Goal: Task Accomplishment & Management: Use online tool/utility

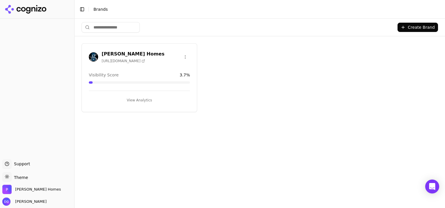
click at [103, 76] on span "Visibility Score" at bounding box center [104, 75] width 30 height 6
click at [139, 100] on button "View Analytics" at bounding box center [139, 100] width 101 height 9
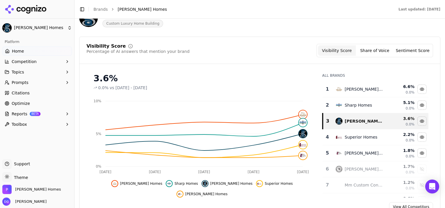
scroll to position [44, 0]
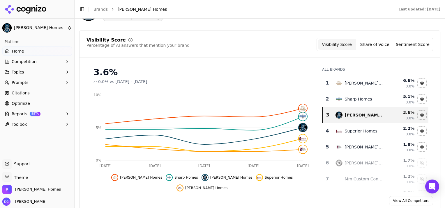
click at [373, 42] on button "Share of Voice" at bounding box center [375, 44] width 38 height 10
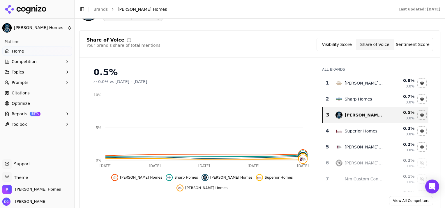
click at [412, 44] on button "Sentiment Score" at bounding box center [412, 44] width 38 height 10
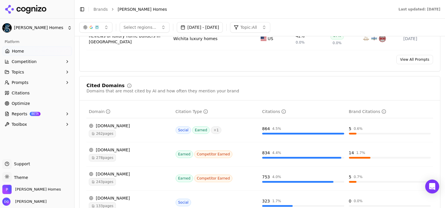
scroll to position [560, 0]
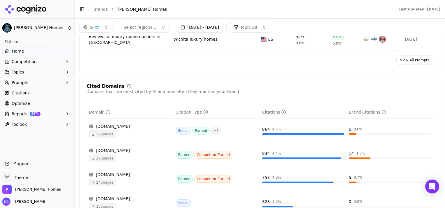
click at [417, 56] on link "View All Prompts" at bounding box center [414, 60] width 37 height 9
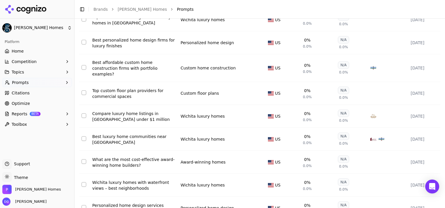
scroll to position [138, 0]
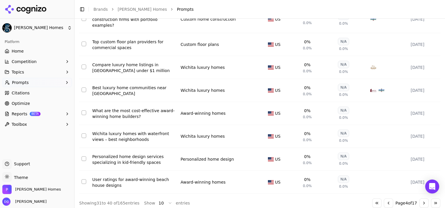
click at [384, 199] on button "Go to previous page" at bounding box center [388, 203] width 9 height 9
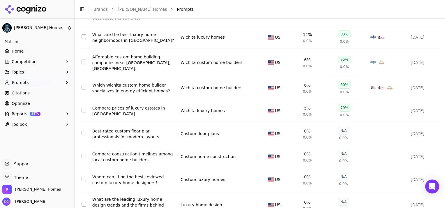
scroll to position [143, 0]
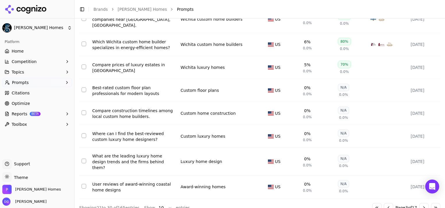
click at [384, 203] on button "Go to previous page" at bounding box center [388, 207] width 9 height 9
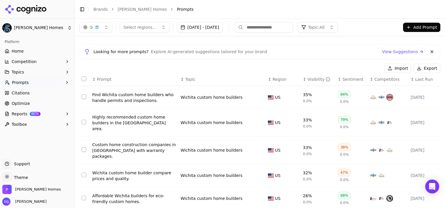
scroll to position [19, 0]
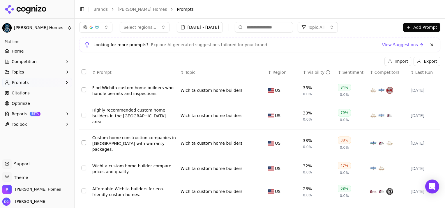
click at [397, 44] on link "View Suggestions" at bounding box center [403, 45] width 42 height 6
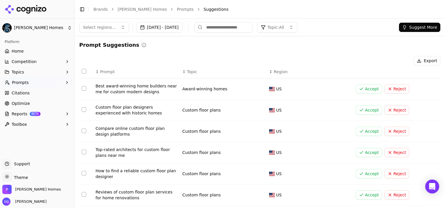
click at [17, 104] on span "Optimize" at bounding box center [21, 104] width 18 height 6
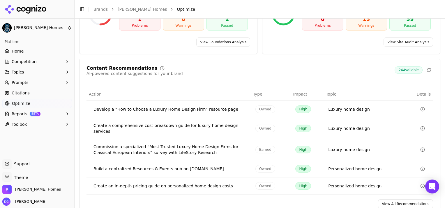
scroll to position [96, 0]
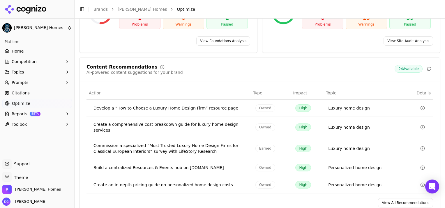
click at [263, 125] on span "Owned" at bounding box center [265, 128] width 20 height 8
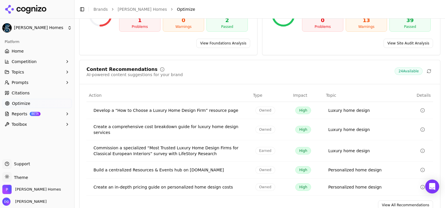
scroll to position [94, 0]
click at [420, 109] on icon "Data table" at bounding box center [422, 110] width 5 height 5
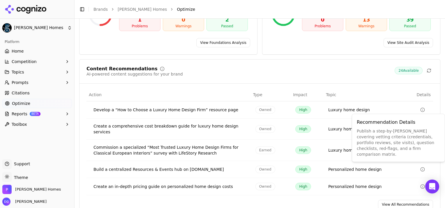
click at [420, 109] on icon "Data table" at bounding box center [422, 110] width 5 height 5
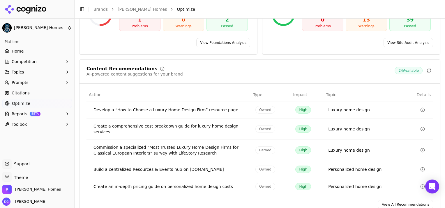
click at [420, 109] on icon "Data table" at bounding box center [422, 110] width 5 height 5
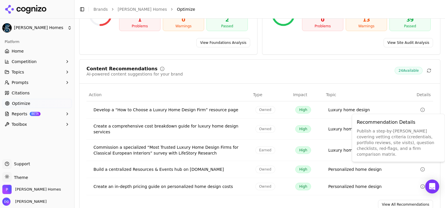
click at [420, 109] on icon "Data table" at bounding box center [422, 110] width 5 height 5
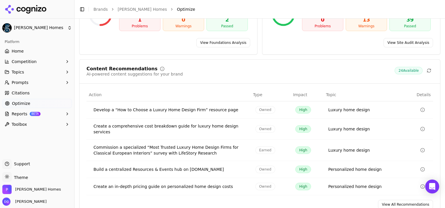
click at [420, 127] on icon "Data table" at bounding box center [422, 129] width 5 height 5
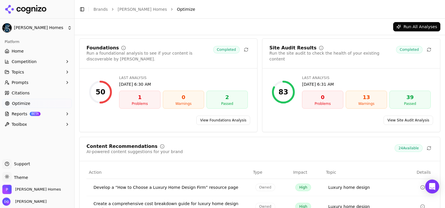
scroll to position [17, 0]
click at [405, 122] on link "View Site Audit Analysis" at bounding box center [407, 119] width 49 height 9
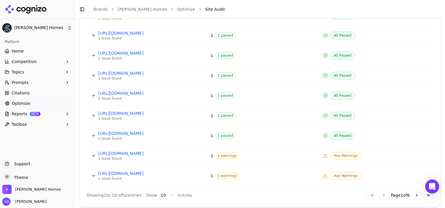
scroll to position [306, 0]
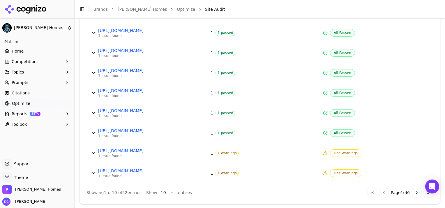
click at [412, 192] on button "Go to next page" at bounding box center [416, 192] width 9 height 9
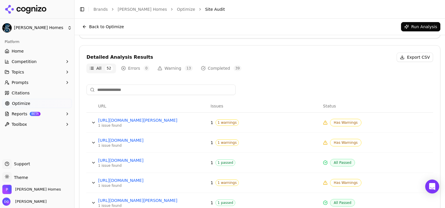
scroll to position [175, 0]
click at [175, 67] on button "Warning 13" at bounding box center [175, 69] width 41 height 9
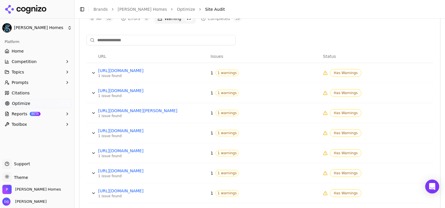
scroll to position [226, 0]
click at [137, 90] on link "https://paulgrayhomes.com/gallery-image/socora-master/" at bounding box center [141, 91] width 87 height 6
click at [343, 92] on span "Has Warnings" at bounding box center [345, 93] width 31 height 8
click at [223, 92] on span "1 warnings" at bounding box center [226, 93] width 23 height 6
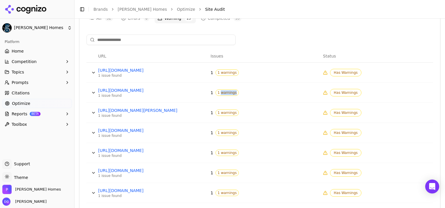
click at [166, 110] on link "https://paulgrayhomes.com/available-homes/4782-n-ridge-port-ct-wichita-ks-belma…" at bounding box center [141, 111] width 87 height 6
click at [24, 61] on span "Competition" at bounding box center [24, 62] width 25 height 6
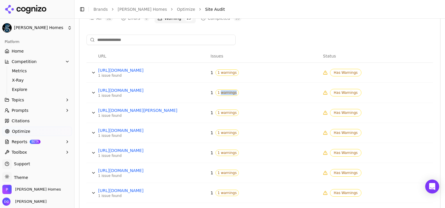
click at [17, 71] on span "Metrics" at bounding box center [37, 71] width 51 height 6
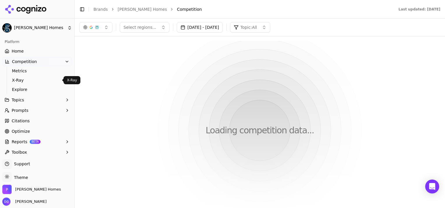
click at [18, 79] on span "X-Ray" at bounding box center [37, 80] width 51 height 6
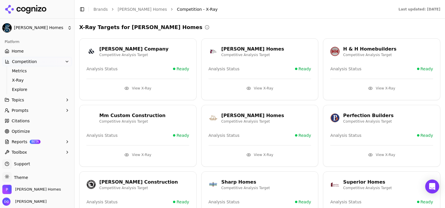
click at [268, 154] on button "View X-Ray" at bounding box center [259, 154] width 103 height 9
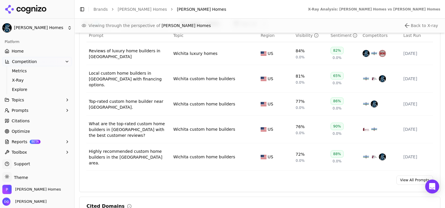
scroll to position [464, 0]
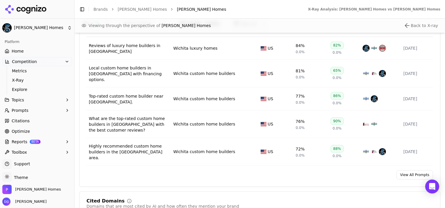
click at [410, 171] on div "Prompt Metrics A detailed view of prompt performance and citations Prompt Topic…" at bounding box center [259, 91] width 361 height 192
click at [411, 171] on link "View All Prompts" at bounding box center [414, 175] width 37 height 9
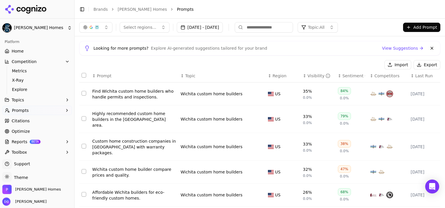
scroll to position [15, 0]
click at [377, 77] on span "Competitors" at bounding box center [386, 77] width 25 height 6
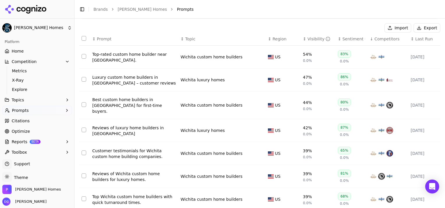
scroll to position [52, 0]
click at [185, 38] on span "Topic" at bounding box center [190, 39] width 10 height 6
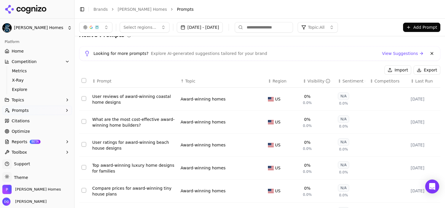
scroll to position [0, 0]
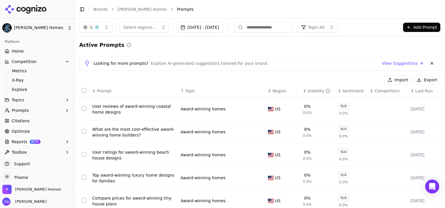
click at [391, 64] on link "View Suggestions" at bounding box center [403, 64] width 42 height 6
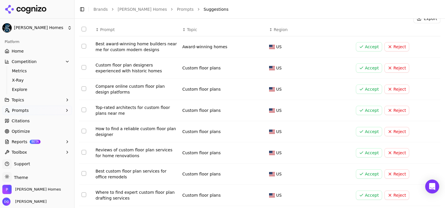
scroll to position [100, 0]
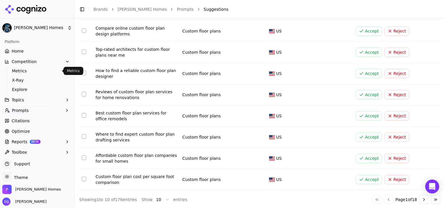
click at [19, 70] on span "Metrics" at bounding box center [37, 71] width 51 height 6
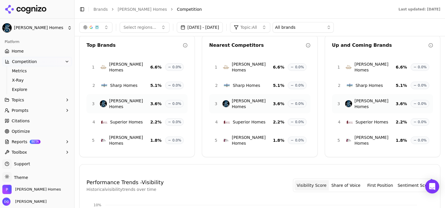
scroll to position [6, 0]
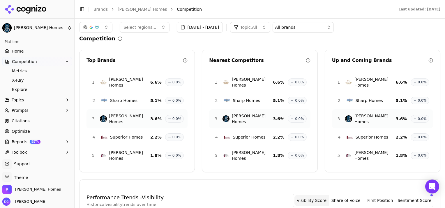
click at [121, 79] on span "Nies Homes" at bounding box center [129, 83] width 41 height 12
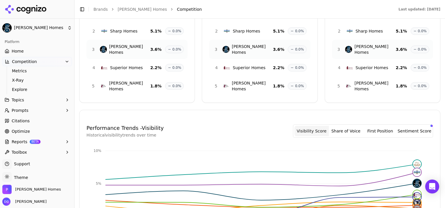
scroll to position [145, 0]
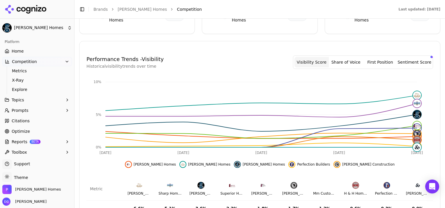
click at [123, 161] on div "Performance Trends - Visibility Historical visibility trends over time Visibili…" at bounding box center [259, 170] width 346 height 230
click at [356, 57] on button "Share of Voice" at bounding box center [346, 62] width 34 height 10
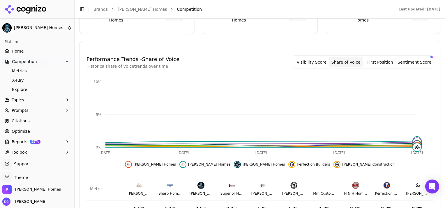
click at [384, 57] on button "First Position" at bounding box center [380, 62] width 34 height 10
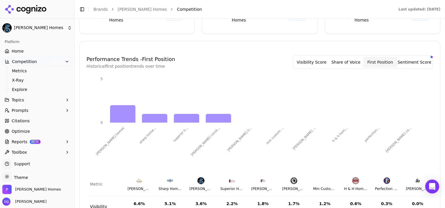
click at [406, 57] on button "Sentiment Score" at bounding box center [414, 62] width 34 height 10
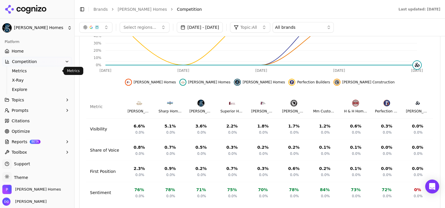
scroll to position [139, 0]
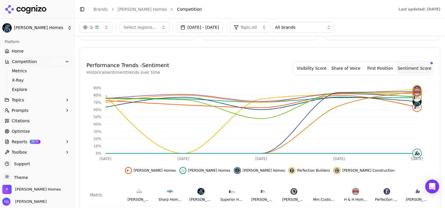
click at [17, 52] on span "Home" at bounding box center [18, 51] width 12 height 6
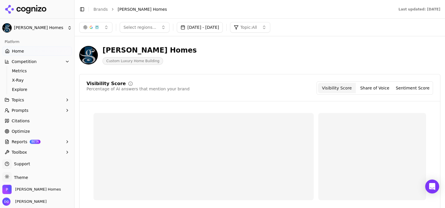
click at [18, 133] on span "Optimize" at bounding box center [21, 132] width 18 height 6
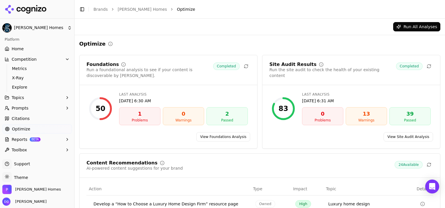
click at [233, 136] on link "View Foundations Analysis" at bounding box center [223, 136] width 54 height 9
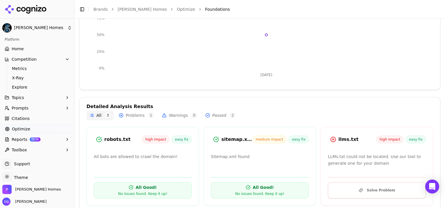
scroll to position [132, 0]
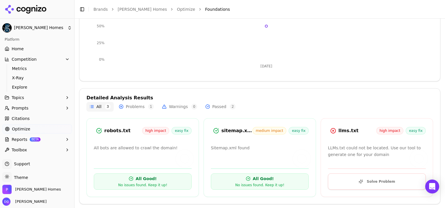
click at [382, 179] on button "Solve Problem" at bounding box center [377, 182] width 98 height 16
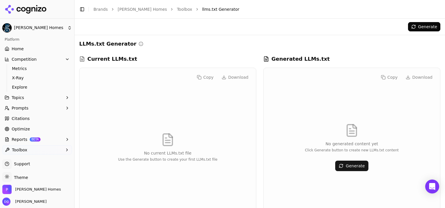
click at [422, 27] on button "Generate" at bounding box center [424, 26] width 32 height 9
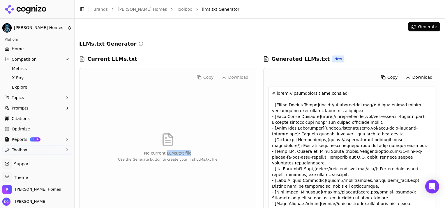
drag, startPoint x: 165, startPoint y: 154, endPoint x: 197, endPoint y: 151, distance: 32.1
click at [197, 151] on p "No current LLMs.txt file" at bounding box center [167, 153] width 99 height 6
copy p "LLMs.txt file"
